Goal: Navigation & Orientation: Find specific page/section

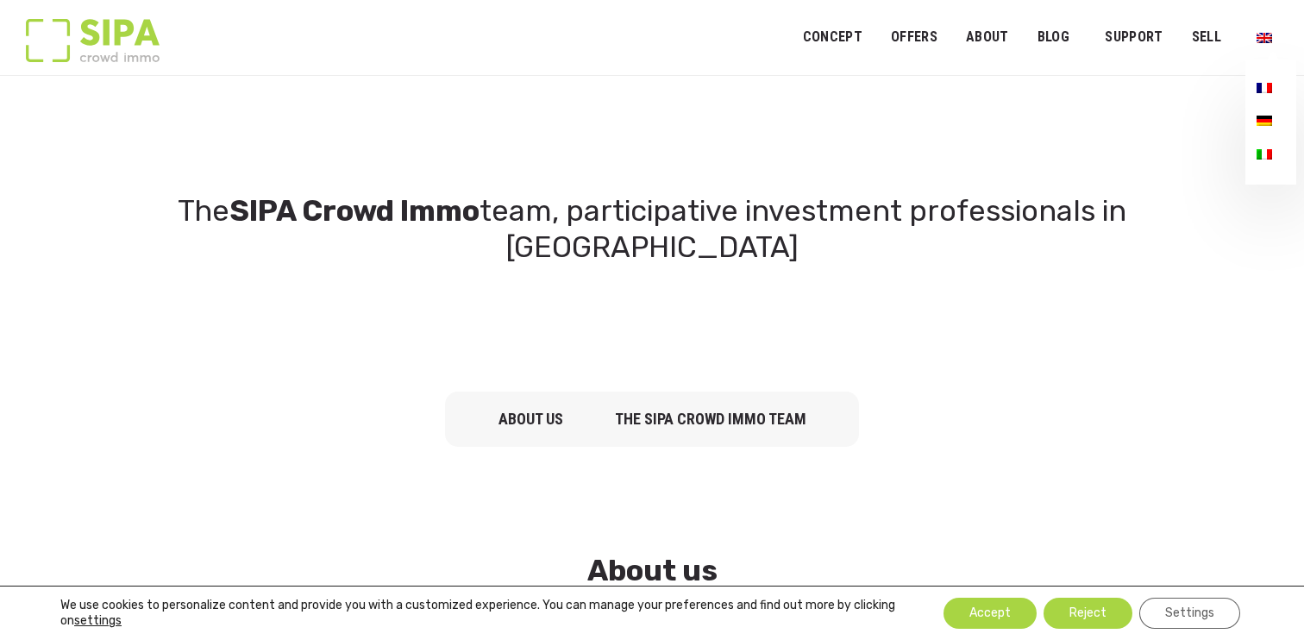
click at [1269, 126] on img "Primary menu" at bounding box center [1264, 121] width 16 height 10
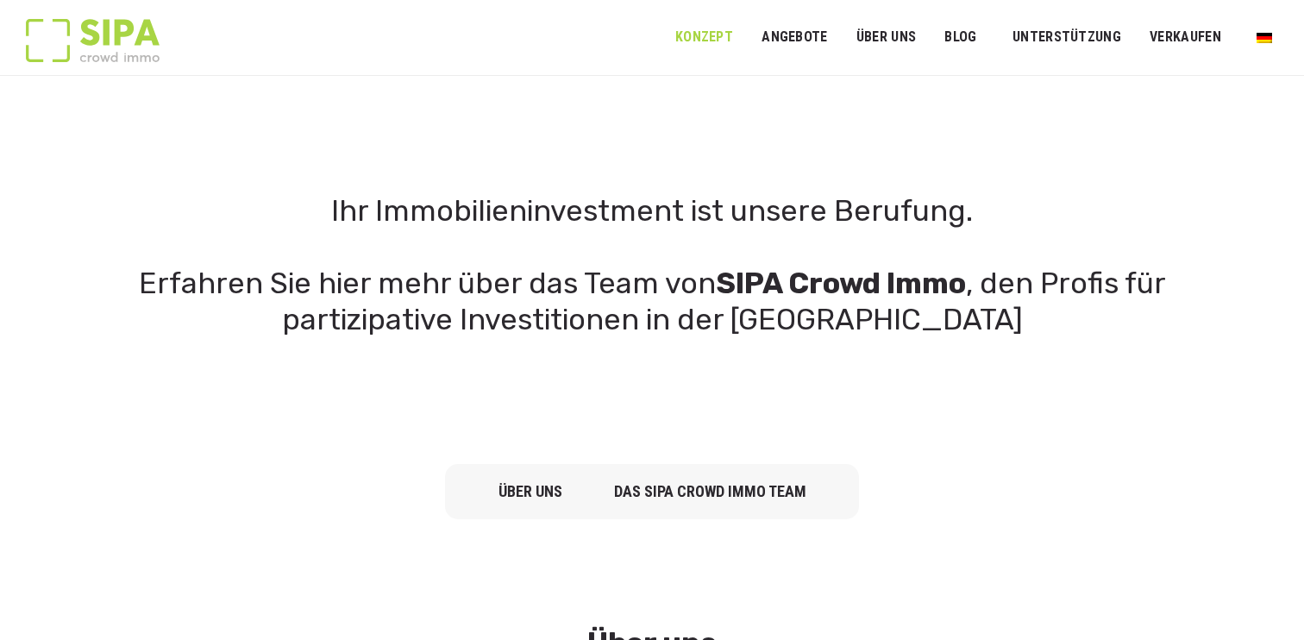
click at [719, 34] on link "Konzept" at bounding box center [704, 37] width 80 height 39
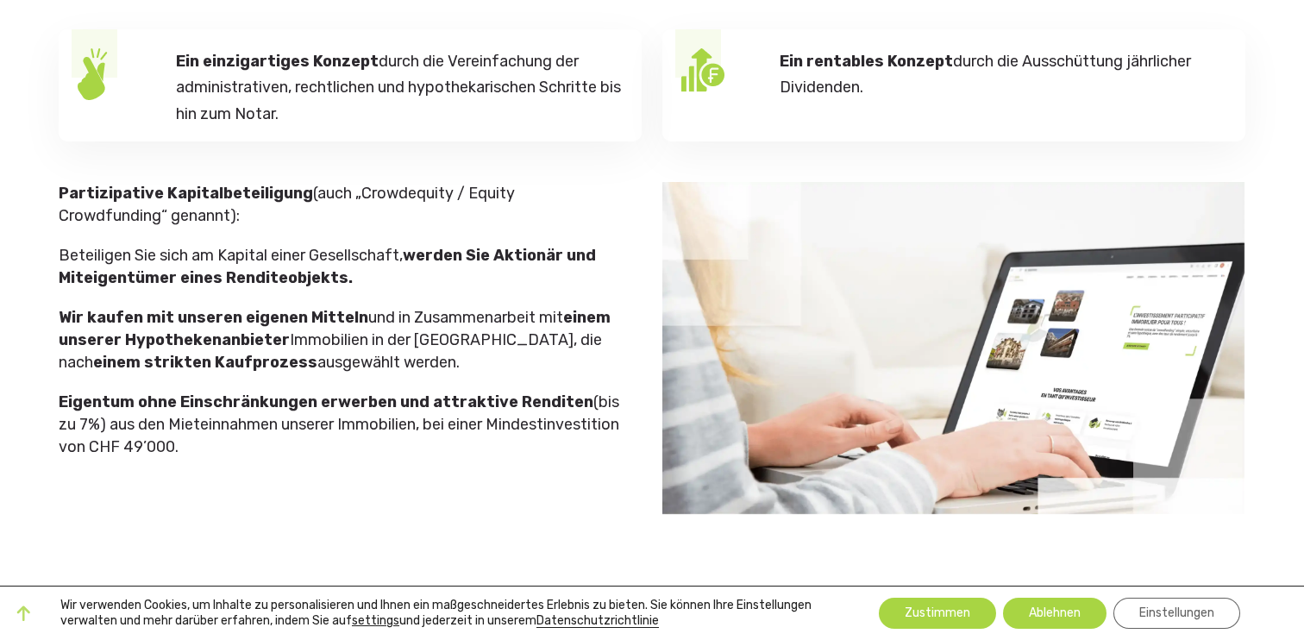
scroll to position [254, 0]
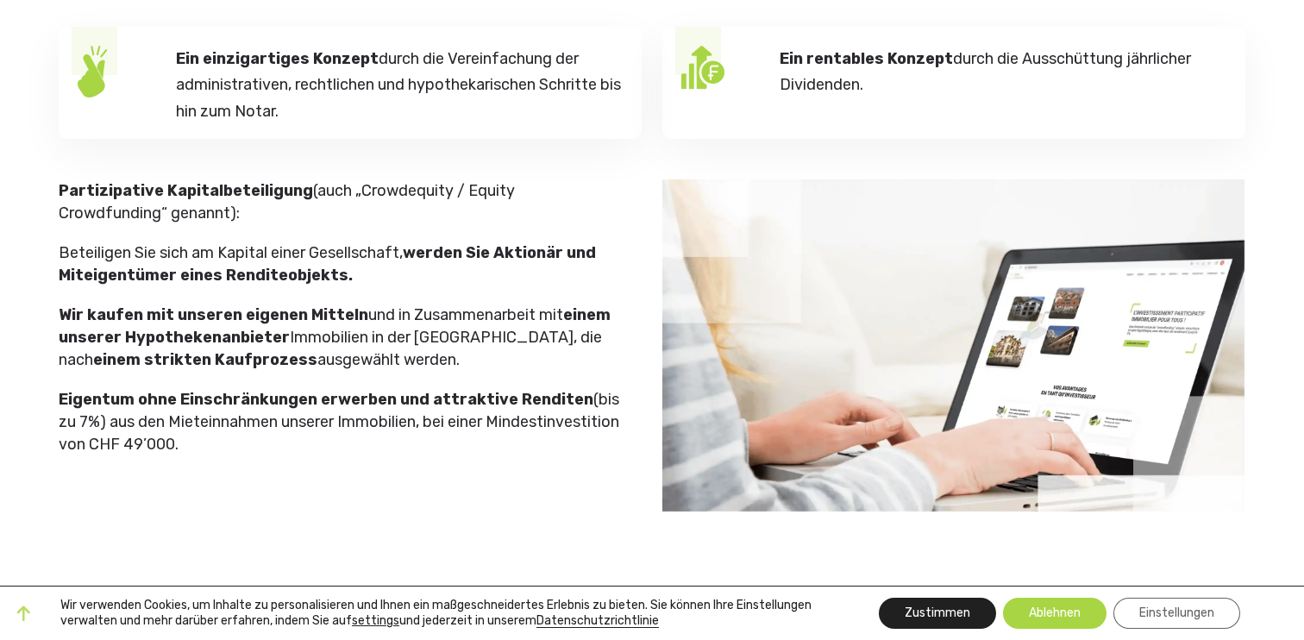
click at [962, 620] on button "Zustimmen" at bounding box center [937, 613] width 117 height 31
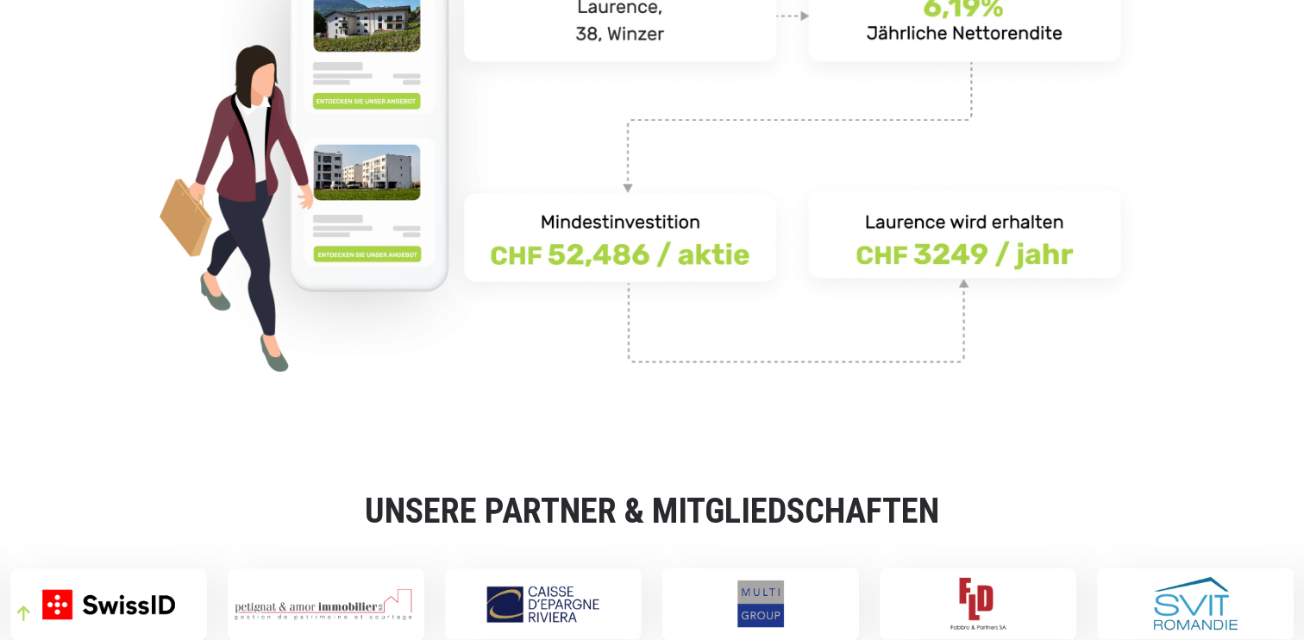
scroll to position [3506, 0]
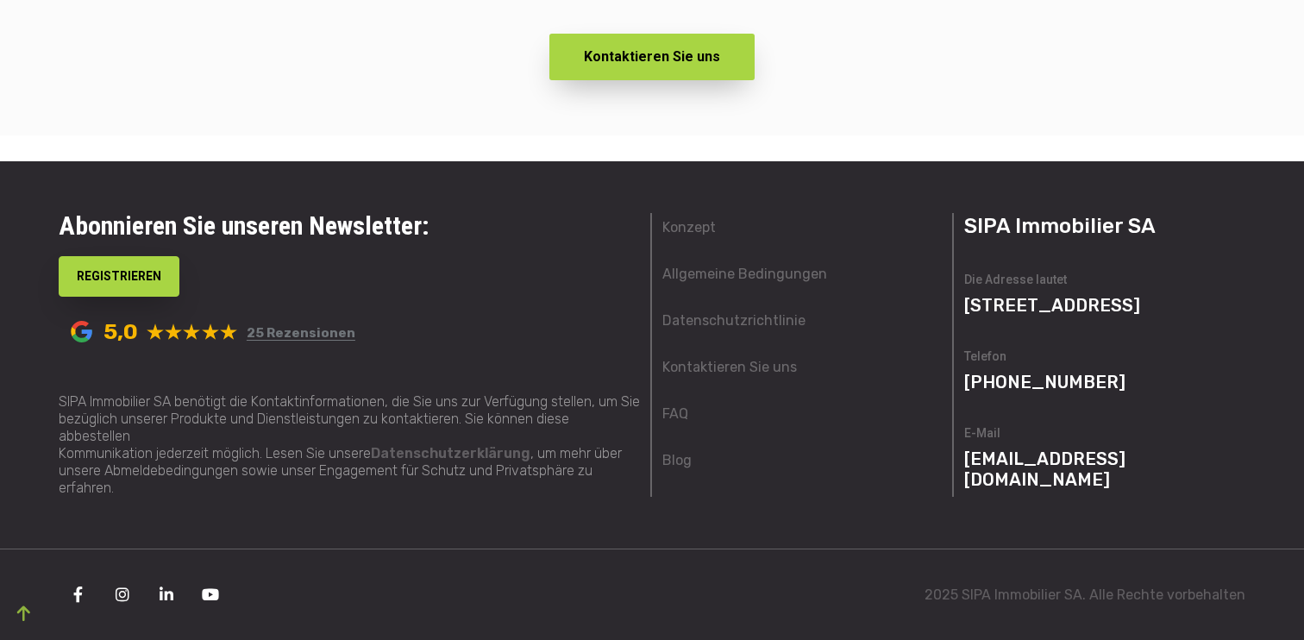
drag, startPoint x: 1158, startPoint y: 229, endPoint x: 967, endPoint y: 216, distance: 191.0
click at [967, 216] on h3 "SIPA Immobilier SA" at bounding box center [1104, 226] width 281 height 26
copy h3 "SIPA Immobilier SA"
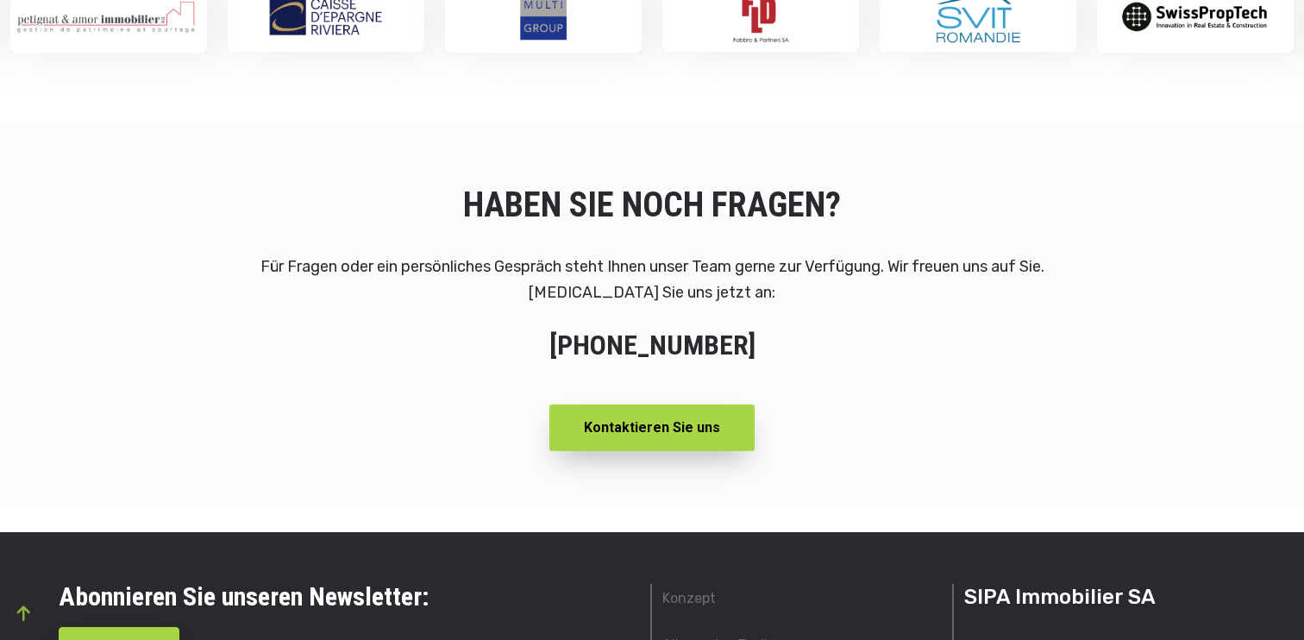
scroll to position [2858, 0]
